Goal: Task Accomplishment & Management: Manage account settings

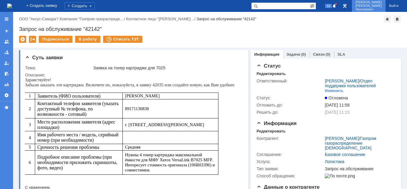
click at [371, 8] on span "Николаевич" at bounding box center [369, 10] width 27 height 4
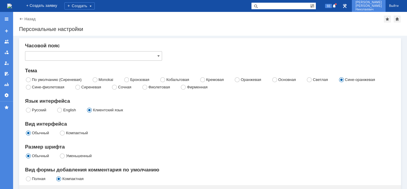
type input "Самара"
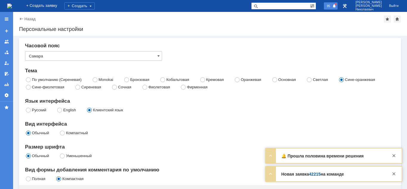
click at [337, 8] on span at bounding box center [335, 6] width 4 height 5
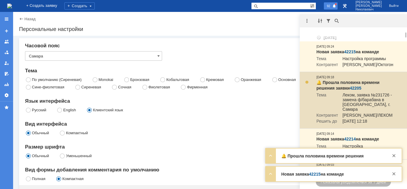
scroll to position [30, 0]
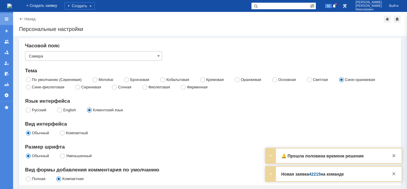
click at [6, 19] on div at bounding box center [6, 19] width 5 height 5
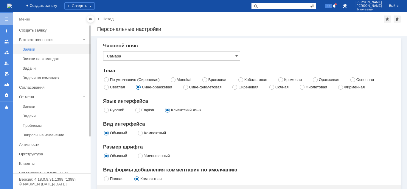
click at [32, 49] on div "Заявки" at bounding box center [55, 49] width 64 height 4
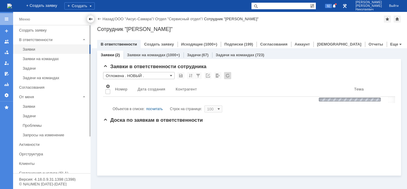
click at [89, 20] on div at bounding box center [90, 19] width 5 height 5
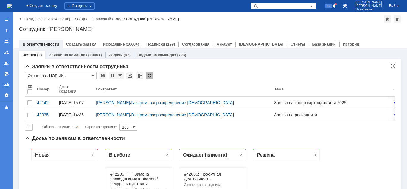
click at [64, 77] on input "Отложена . НОВЫЙ ." at bounding box center [61, 75] width 72 height 7
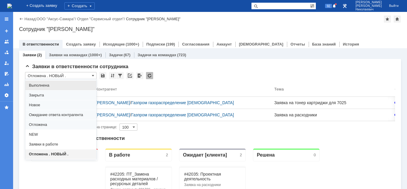
scroll to position [30, 0]
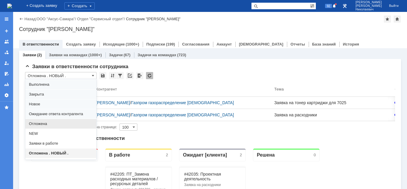
click at [48, 121] on div "Отложена" at bounding box center [60, 124] width 71 height 10
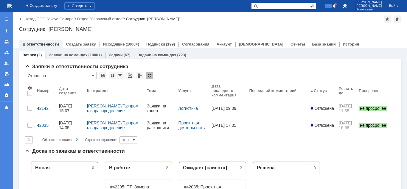
scroll to position [0, 0]
click at [43, 77] on input "Отложена" at bounding box center [61, 75] width 72 height 7
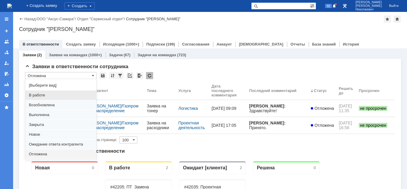
click at [40, 97] on span "В работе" at bounding box center [61, 95] width 64 height 5
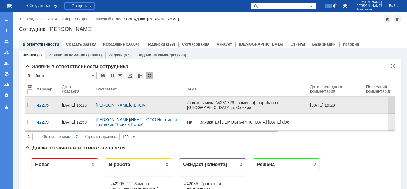
type input "В работе"
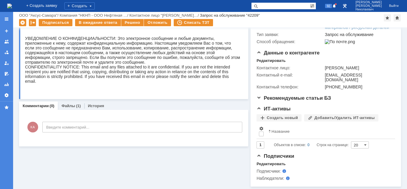
scroll to position [111, 0]
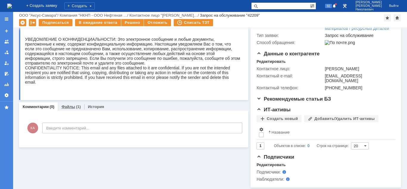
drag, startPoint x: 69, startPoint y: 108, endPoint x: 70, endPoint y: 116, distance: 8.1
click at [69, 109] on div "Файлы (1)" at bounding box center [71, 107] width 27 height 9
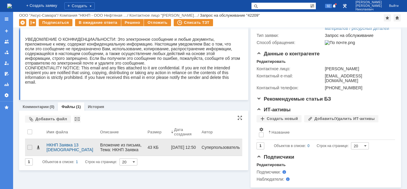
click at [38, 145] on span at bounding box center [38, 147] width 5 height 5
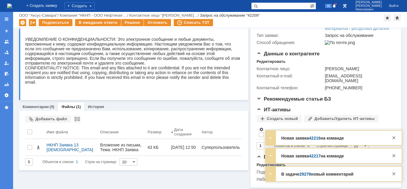
click at [304, 174] on link "29278" at bounding box center [306, 174] width 12 height 5
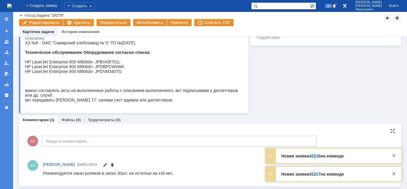
scroll to position [72, 0]
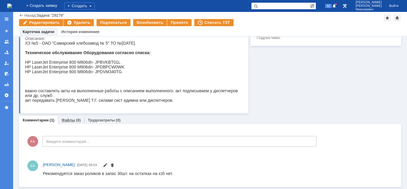
click at [69, 121] on link "Файлы" at bounding box center [68, 120] width 14 height 4
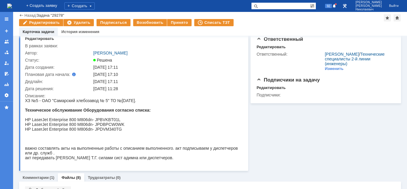
scroll to position [146, 0]
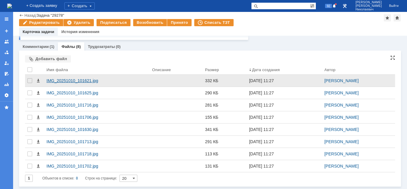
click at [88, 82] on div "IMG_20251010_101621.jpg" at bounding box center [97, 80] width 101 height 5
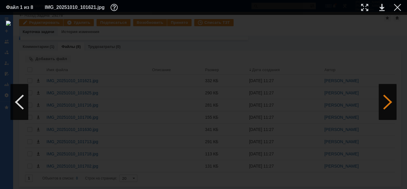
click at [385, 98] on div at bounding box center [388, 102] width 18 height 36
click at [18, 105] on div at bounding box center [19, 102] width 18 height 36
click at [390, 101] on div at bounding box center [388, 102] width 18 height 36
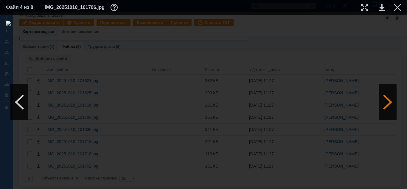
click at [390, 101] on div at bounding box center [388, 102] width 18 height 36
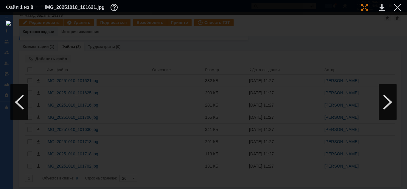
click at [362, 6] on div at bounding box center [365, 7] width 7 height 7
drag, startPoint x: 207, startPoint y: 188, endPoint x: 217, endPoint y: 160, distance: 29.6
click at [224, 172] on div at bounding box center [203, 102] width 407 height 174
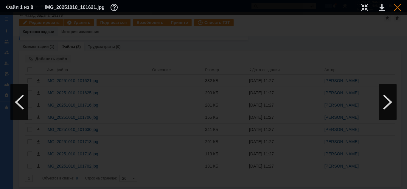
click at [398, 7] on div at bounding box center [397, 7] width 7 height 7
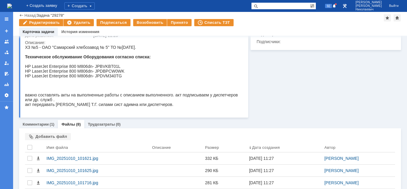
scroll to position [91, 0]
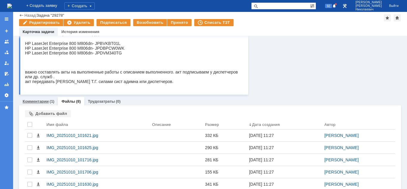
click at [50, 102] on div "(1)" at bounding box center [52, 101] width 5 height 4
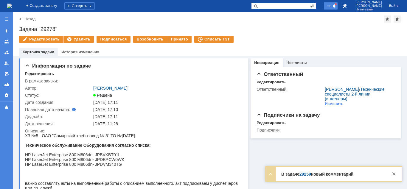
click at [336, 8] on div "93" at bounding box center [331, 5] width 14 height 7
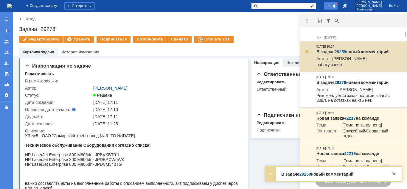
click at [340, 51] on link "29259" at bounding box center [341, 52] width 12 height 5
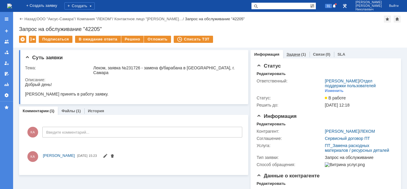
click at [294, 55] on link "Задачи" at bounding box center [294, 54] width 14 height 4
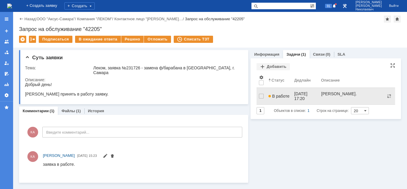
click at [274, 94] on span "В работе" at bounding box center [279, 96] width 21 height 5
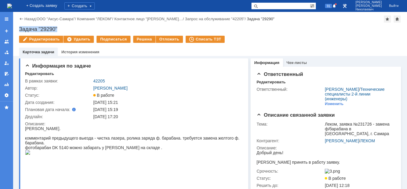
drag, startPoint x: 38, startPoint y: 29, endPoint x: 71, endPoint y: 29, distance: 32.5
click at [71, 29] on div "Назад | ООО "Аксус-Самара" / Компания "ЛЕКОМ" / Контактное лицо "[PERSON_NAME]……" at bounding box center [210, 34] width 394 height 44
copy div "Задача "29290""
click at [98, 81] on link "42205" at bounding box center [99, 81] width 12 height 5
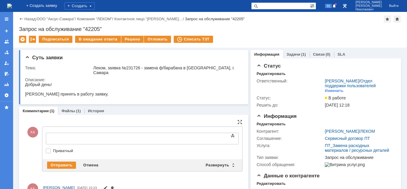
click at [61, 138] on div at bounding box center [94, 138] width 85 height 5
click at [57, 162] on div "Отправить" at bounding box center [61, 165] width 29 height 7
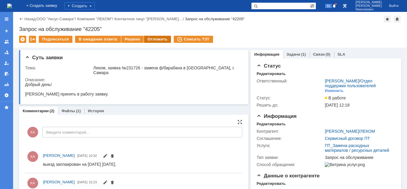
click at [163, 39] on div "Отложить" at bounding box center [157, 39] width 27 height 7
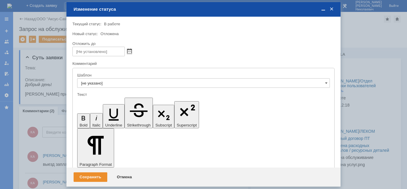
click at [129, 52] on span at bounding box center [129, 51] width 4 height 5
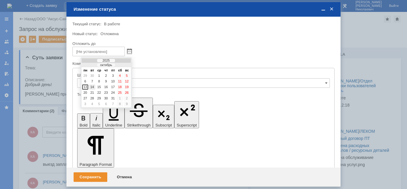
click at [93, 87] on div "14" at bounding box center [92, 87] width 6 height 5
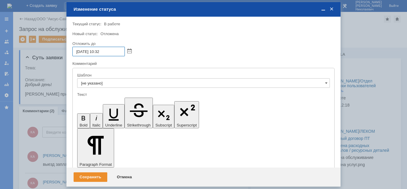
click at [99, 52] on input "[DATE] 10:32" at bounding box center [98, 52] width 52 height 10
type input "[DATE] 12:32"
click at [93, 173] on div "Сохранить" at bounding box center [91, 178] width 34 height 10
